Goal: Task Accomplishment & Management: Complete application form

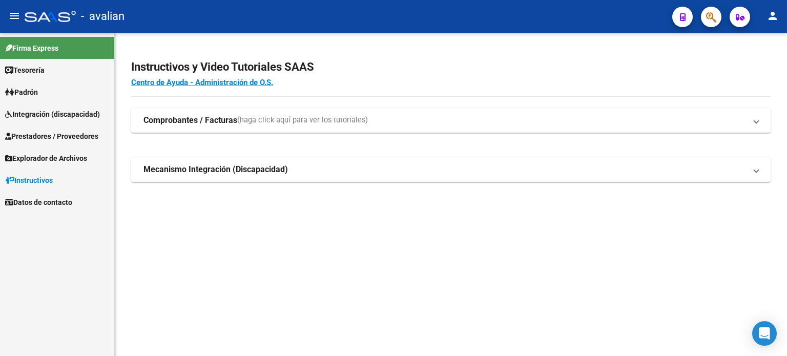
click at [40, 115] on span "Integración (discapacidad)" at bounding box center [52, 114] width 95 height 11
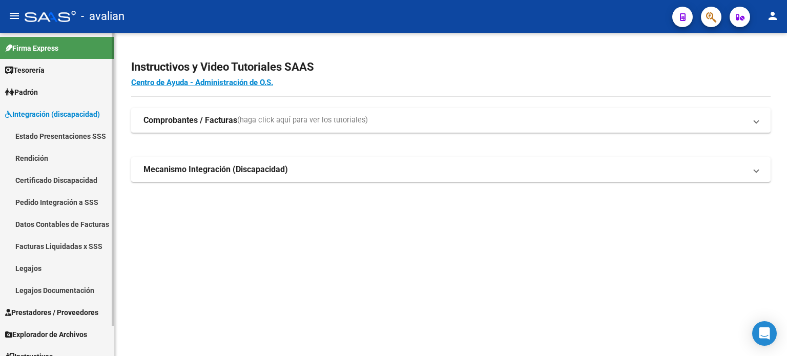
click at [49, 112] on span "Integración (discapacidad)" at bounding box center [52, 114] width 95 height 11
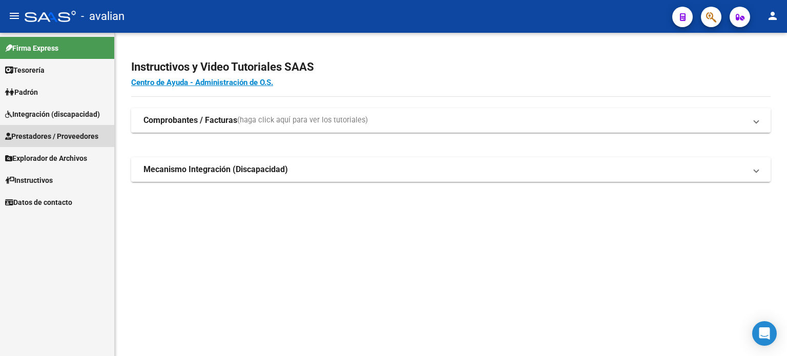
click at [47, 133] on span "Prestadores / Proveedores" at bounding box center [51, 136] width 93 height 11
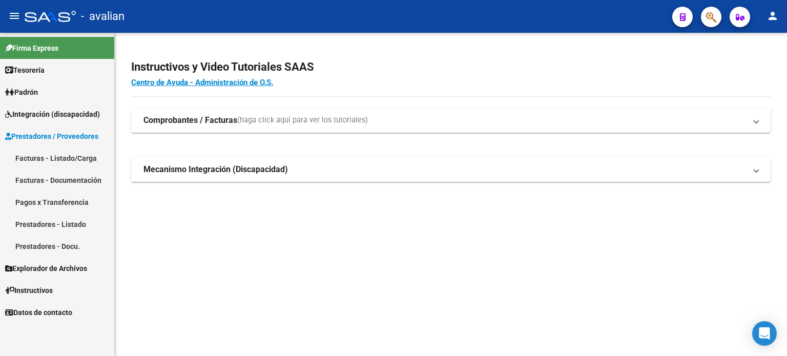
click at [51, 155] on link "Facturas - Listado/Carga" at bounding box center [57, 158] width 114 height 22
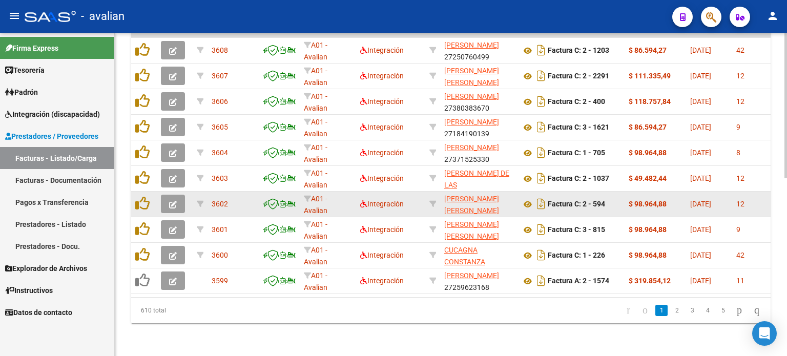
scroll to position [258, 0]
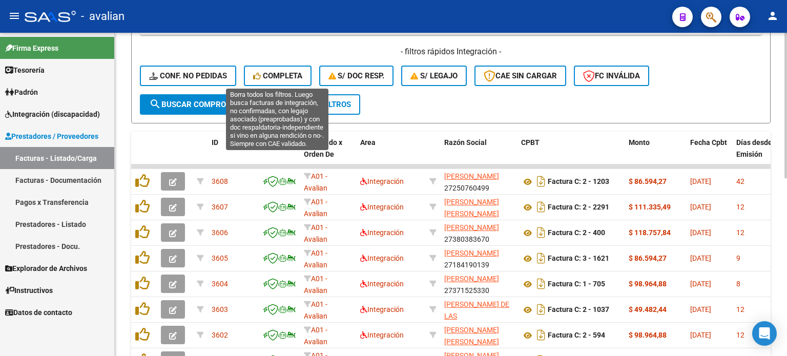
click at [281, 75] on span "Completa" at bounding box center [277, 75] width 49 height 9
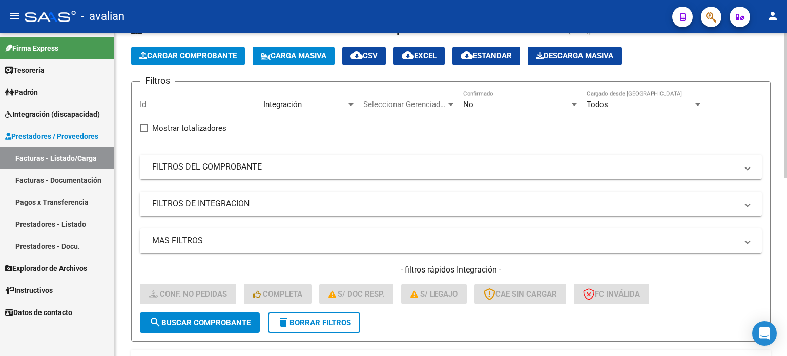
scroll to position [0, 0]
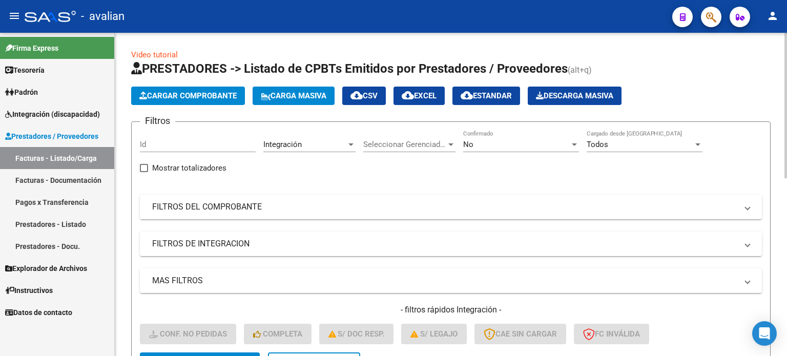
click at [293, 94] on span "Carga Masiva" at bounding box center [294, 95] width 66 height 9
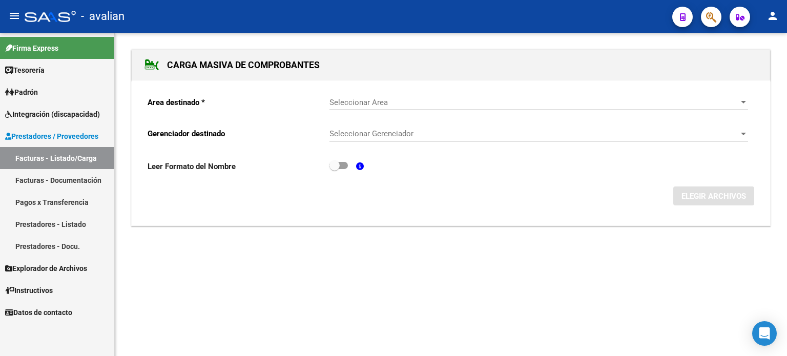
click at [370, 98] on span "Seleccionar Area" at bounding box center [535, 102] width 410 height 9
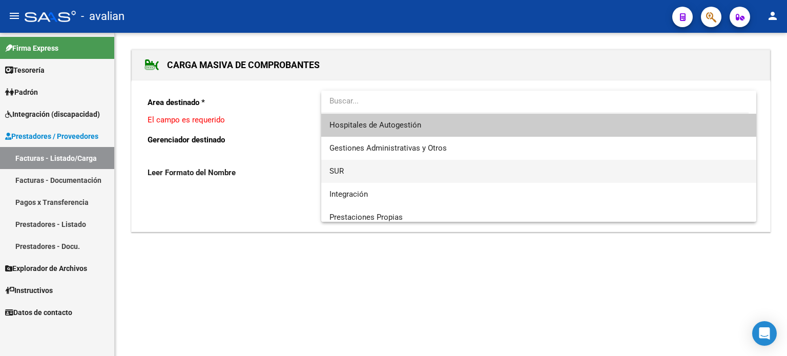
click at [342, 167] on span "SUR" at bounding box center [337, 171] width 14 height 9
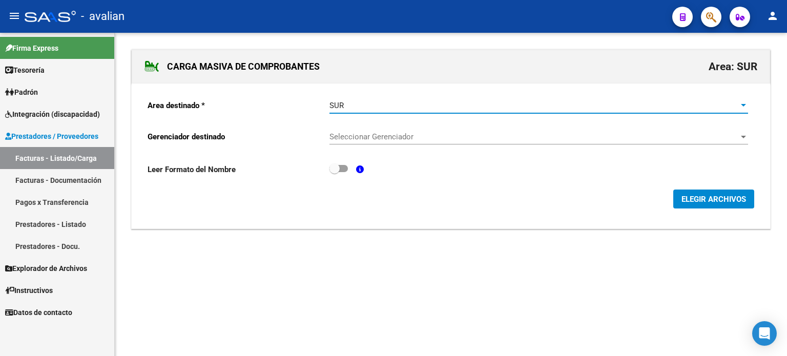
click at [360, 106] on div "SUR" at bounding box center [535, 105] width 410 height 9
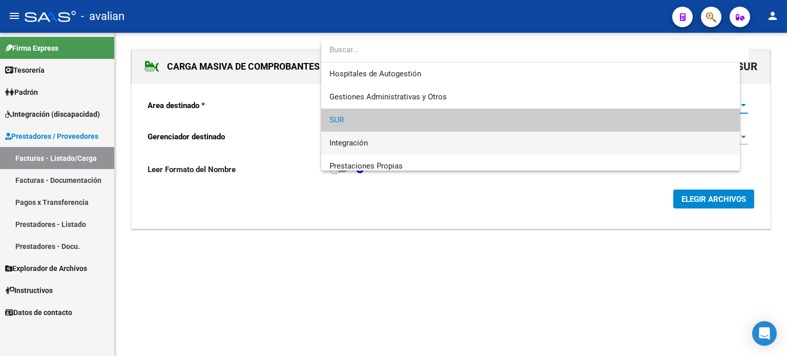
scroll to position [15, 0]
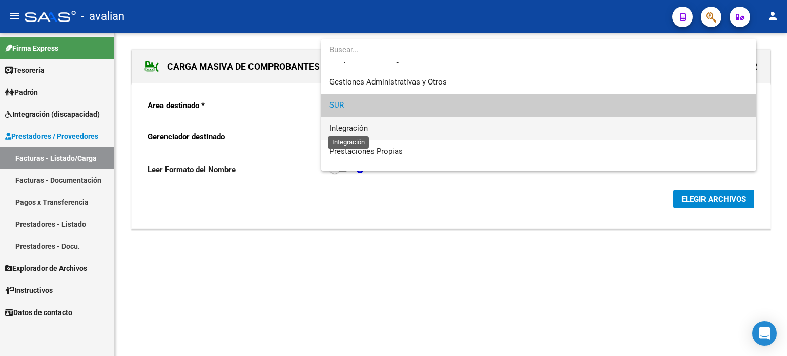
click at [355, 130] on span "Integración" at bounding box center [349, 128] width 38 height 9
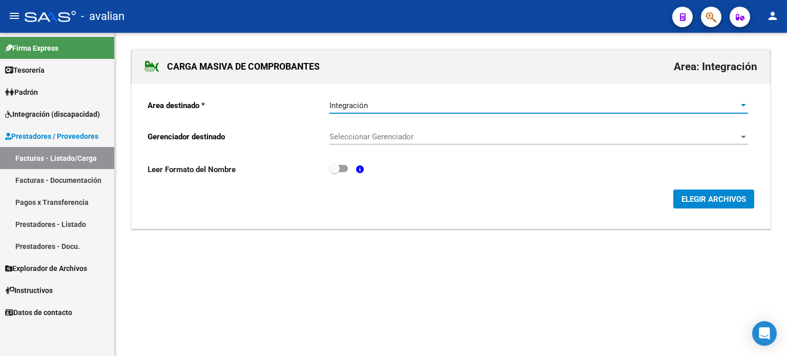
click at [353, 132] on span "Seleccionar Gerenciador" at bounding box center [535, 136] width 410 height 9
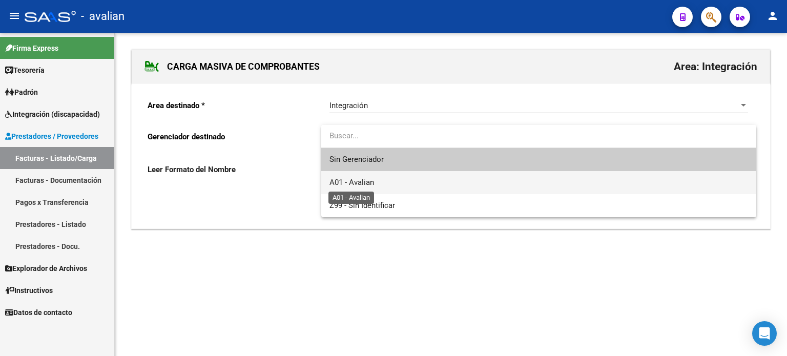
click at [355, 182] on span "A01 - Avalian" at bounding box center [352, 182] width 45 height 9
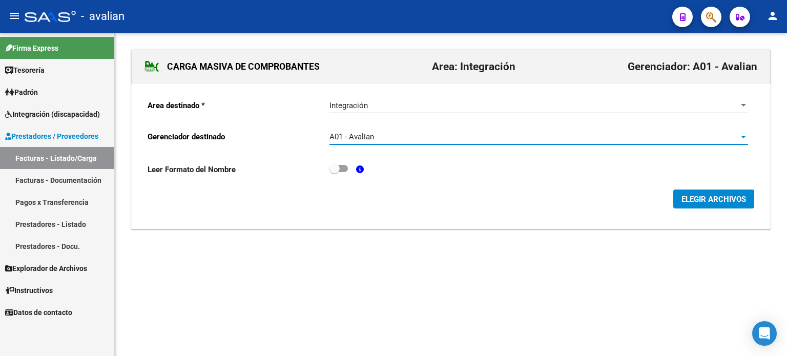
click at [342, 172] on label at bounding box center [339, 168] width 18 height 12
click at [335, 172] on input "checkbox" at bounding box center [334, 172] width 1 height 1
checkbox input "true"
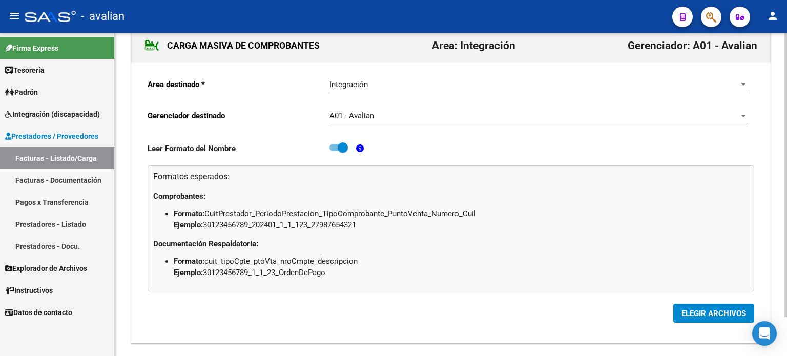
scroll to position [44, 0]
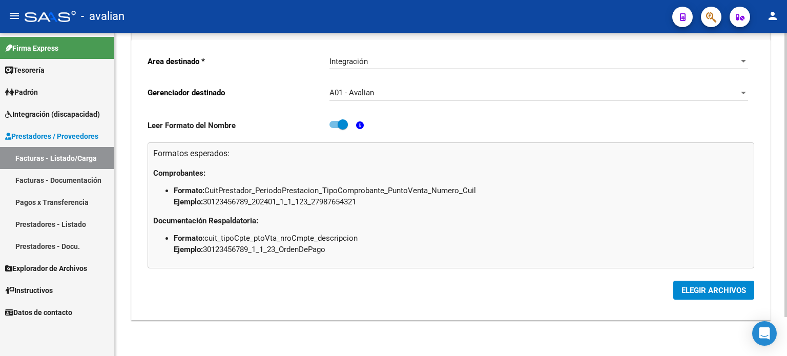
click at [689, 296] on button "ELEGIR ARCHIVOS" at bounding box center [713, 290] width 81 height 19
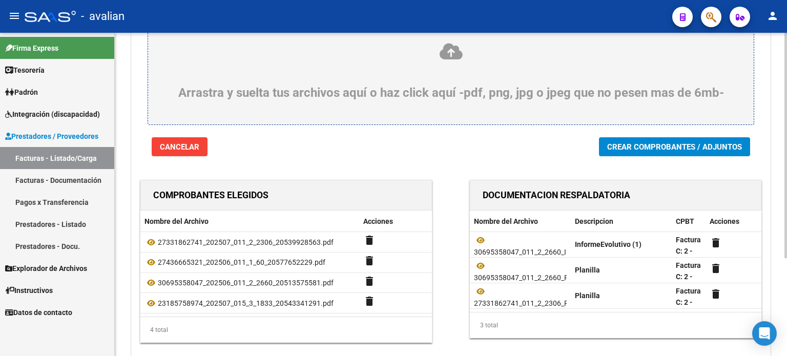
scroll to position [103, 0]
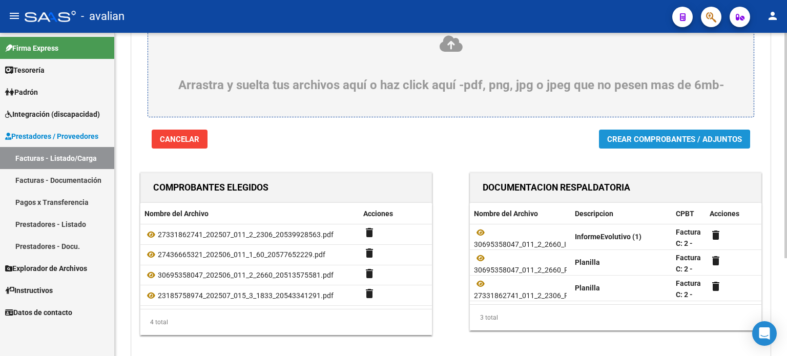
click at [648, 144] on span "Crear Comprobantes / Adjuntos" at bounding box center [674, 139] width 135 height 9
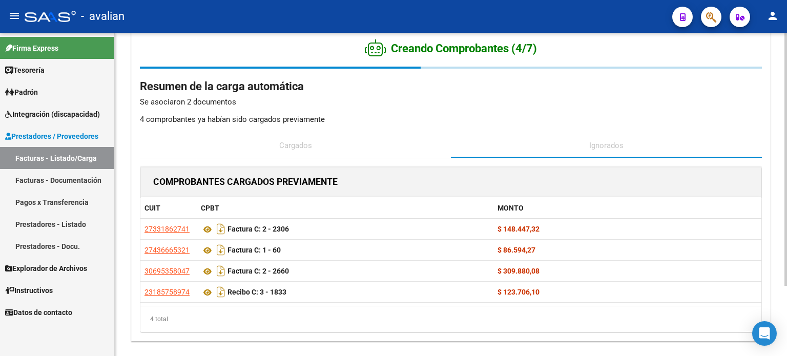
scroll to position [0, 0]
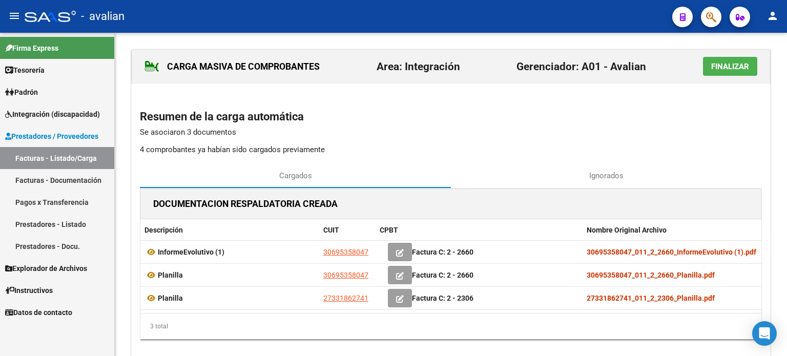
click at [714, 65] on span "Finalizar" at bounding box center [730, 66] width 38 height 9
